Goal: Complete application form

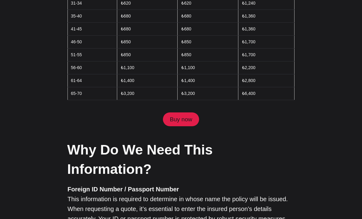
scroll to position [451, 0]
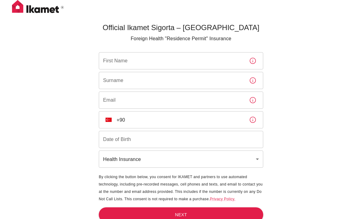
click at [197, 58] on input "First Name" at bounding box center [171, 60] width 145 height 17
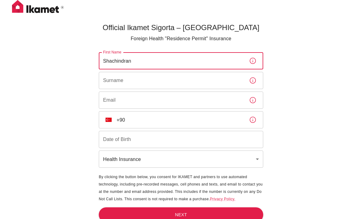
type input "Shachindran"
click at [193, 73] on input "Surname" at bounding box center [171, 80] width 145 height 17
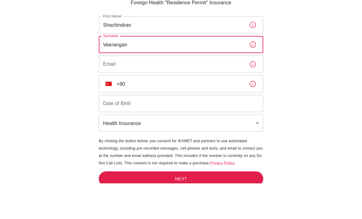
type input "Veerangan"
click at [209, 91] on input "Email" at bounding box center [171, 99] width 145 height 17
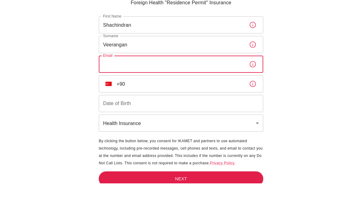
type input "shachindran4@gmail.com"
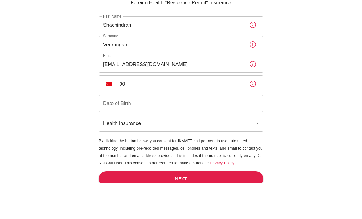
scroll to position [36, 0]
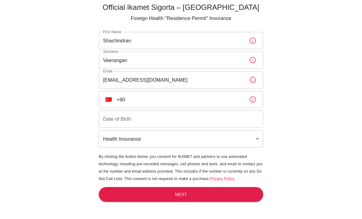
click at [106, 94] on button "TR" at bounding box center [108, 99] width 11 height 11
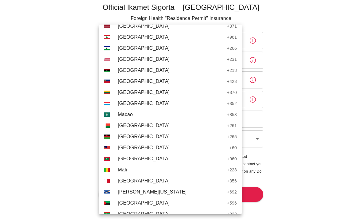
scroll to position [1368, 0]
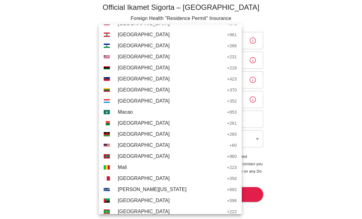
click at [148, 146] on span "Malaysia" at bounding box center [172, 144] width 109 height 7
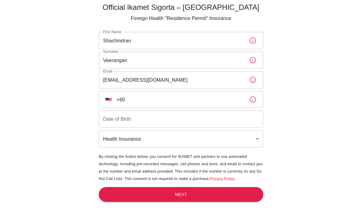
click at [187, 91] on input "+60" at bounding box center [181, 99] width 128 height 17
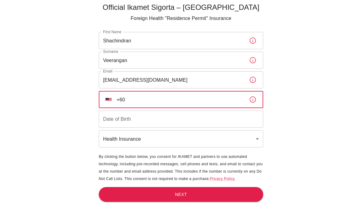
scroll to position [36, 0]
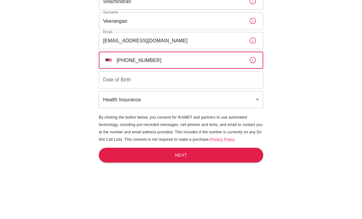
type input "+60 19 958 9799"
click at [222, 110] on input "Date of Birth" at bounding box center [181, 118] width 164 height 17
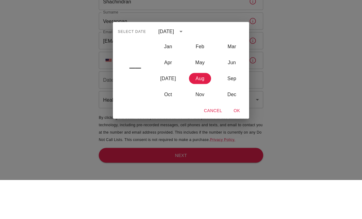
scroll to position [40, 0]
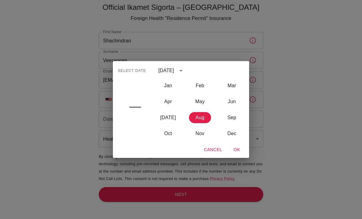
click at [186, 70] on button "calendar view is open, switch to year view" at bounding box center [181, 70] width 10 height 10
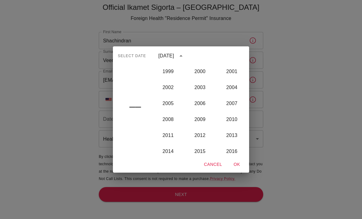
scroll to position [527, 0]
click at [175, 102] on button "2005" at bounding box center [168, 102] width 22 height 11
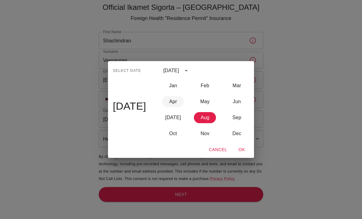
click at [175, 103] on button "Apr" at bounding box center [173, 101] width 22 height 11
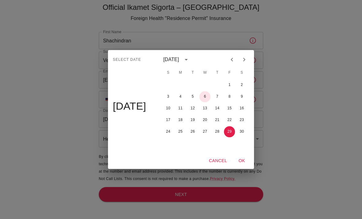
click at [207, 97] on button "6" at bounding box center [204, 96] width 11 height 11
type input "06/04/2005"
click at [241, 161] on button "OK" at bounding box center [242, 160] width 20 height 11
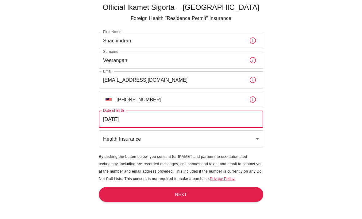
click at [243, 118] on body "Official Ikamet Sigorta – Turkey Foreign Health "Residence Permit" Insurance Fi…" at bounding box center [181, 99] width 362 height 239
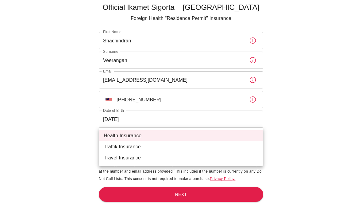
click at [289, 104] on div at bounding box center [181, 109] width 362 height 219
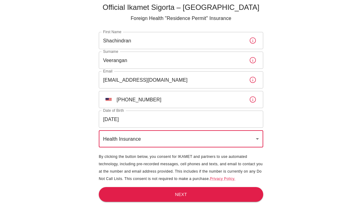
click at [232, 187] on button "Next" at bounding box center [181, 194] width 164 height 15
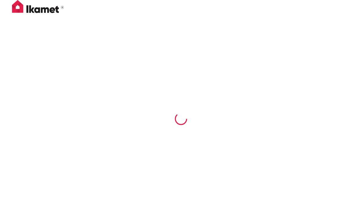
scroll to position [0, 0]
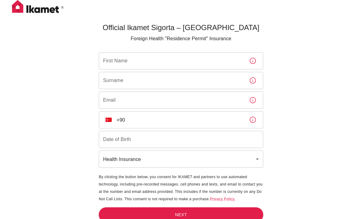
click at [194, 60] on input "First Name" at bounding box center [171, 60] width 145 height 17
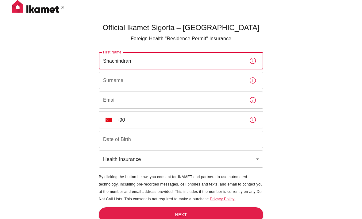
type input "Shachindran"
click at [197, 78] on input "Surname" at bounding box center [171, 80] width 145 height 17
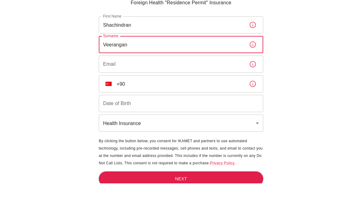
type input "Veerangan"
click at [197, 91] on input "Email" at bounding box center [171, 99] width 145 height 17
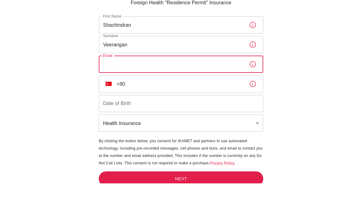
type input "shachindran4@gmail.com"
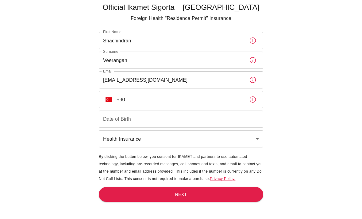
click at [174, 91] on input "+90" at bounding box center [181, 99] width 128 height 17
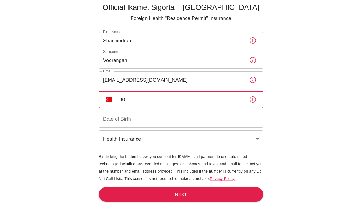
scroll to position [36, 0]
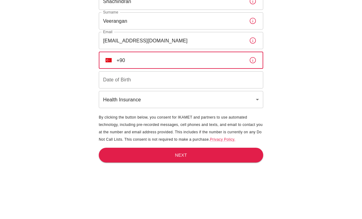
click at [108, 97] on img "Select country" at bounding box center [109, 99] width 6 height 4
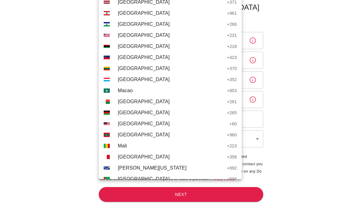
scroll to position [1355, 0]
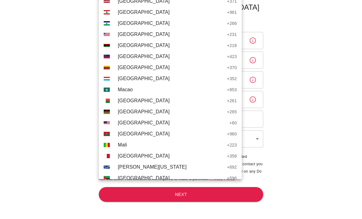
click at [145, 123] on span "Malaysia" at bounding box center [172, 122] width 109 height 7
type input "+60"
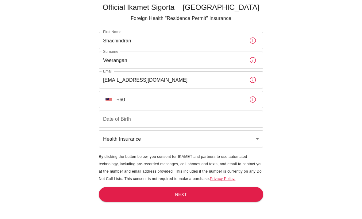
click at [183, 110] on input "Date of Birth" at bounding box center [181, 118] width 164 height 17
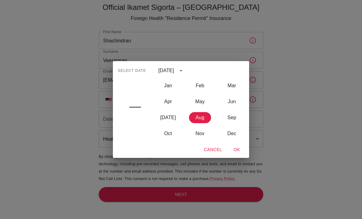
click at [186, 71] on button "calendar view is open, switch to year view" at bounding box center [181, 70] width 10 height 10
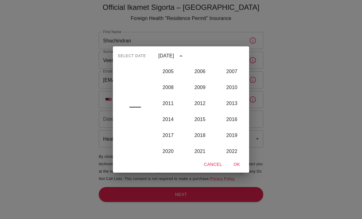
scroll to position [554, 0]
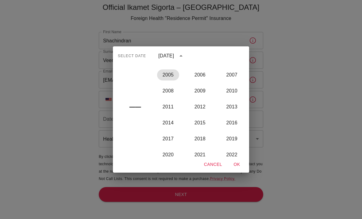
click at [172, 73] on button "2005" at bounding box center [168, 74] width 22 height 11
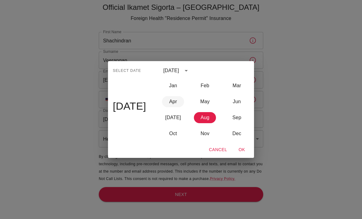
click at [172, 102] on button "Apr" at bounding box center [173, 101] width 22 height 11
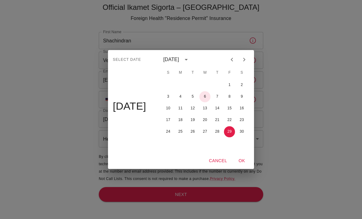
click at [207, 95] on button "6" at bounding box center [204, 96] width 11 height 11
type input "06/04/2005"
click at [242, 161] on button "OK" at bounding box center [242, 160] width 20 height 11
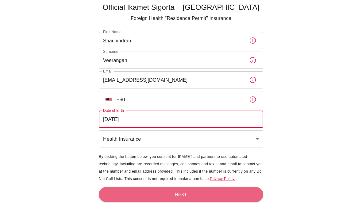
click at [227, 187] on button "Next" at bounding box center [181, 194] width 164 height 15
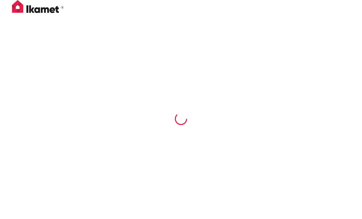
scroll to position [0, 0]
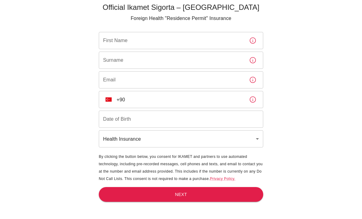
scroll to position [10, 0]
